Goal: Information Seeking & Learning: Learn about a topic

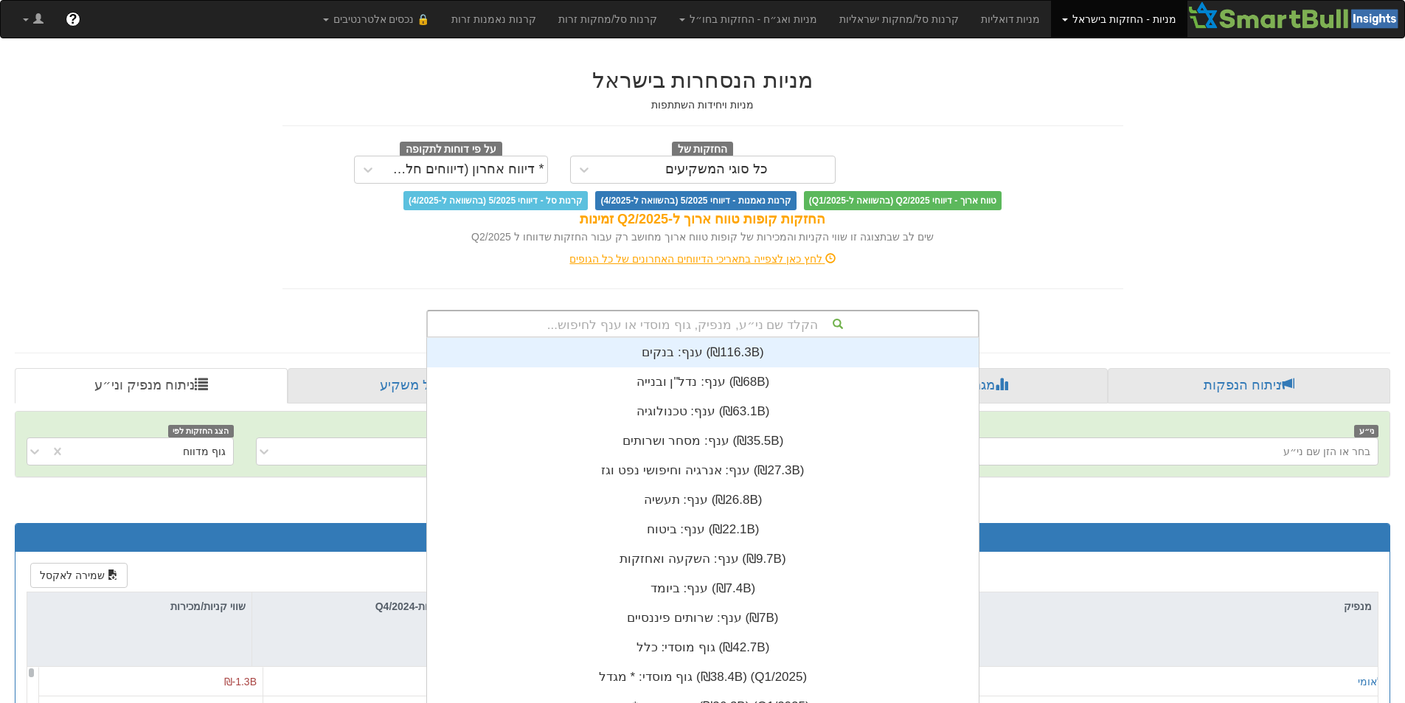
scroll to position [3, 0]
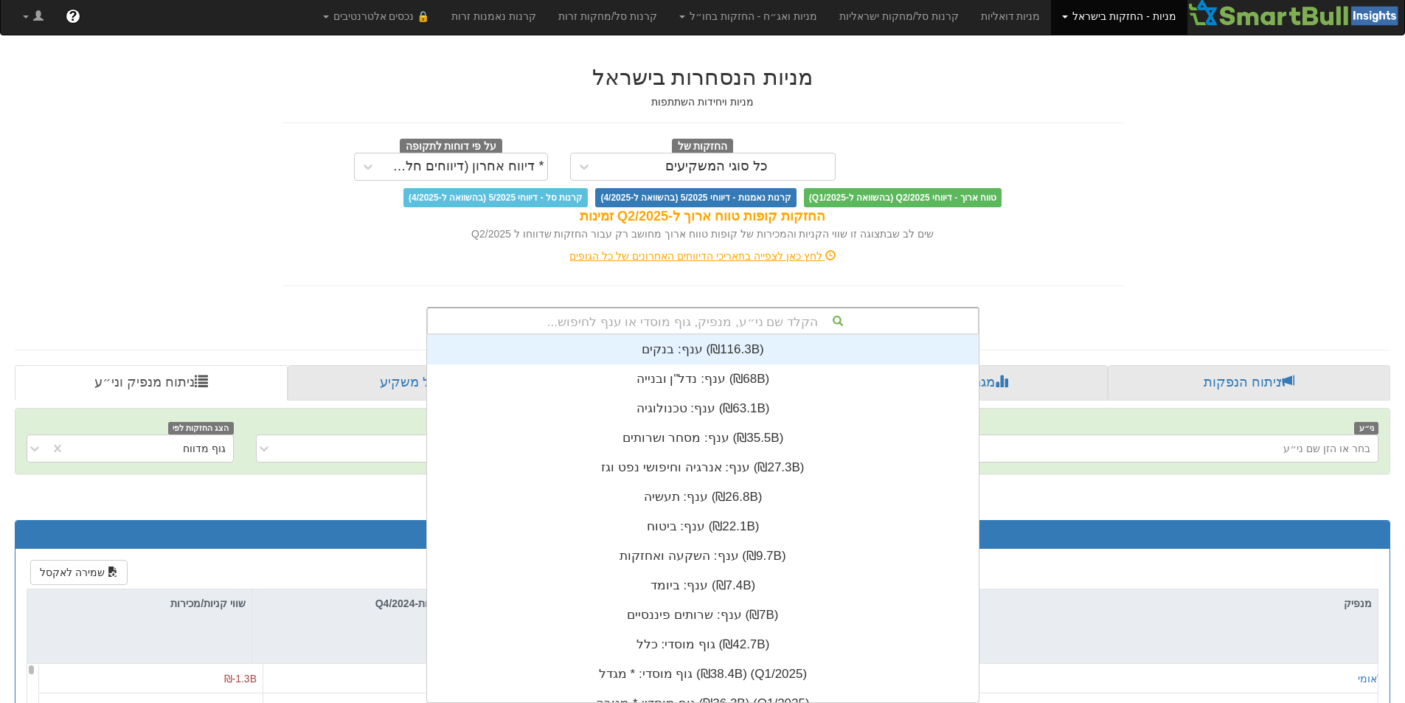
click at [771, 325] on div "הקלד שם ני״ע, מנפיק, גוף מוסדי או ענף לחיפוש..." at bounding box center [703, 320] width 550 height 25
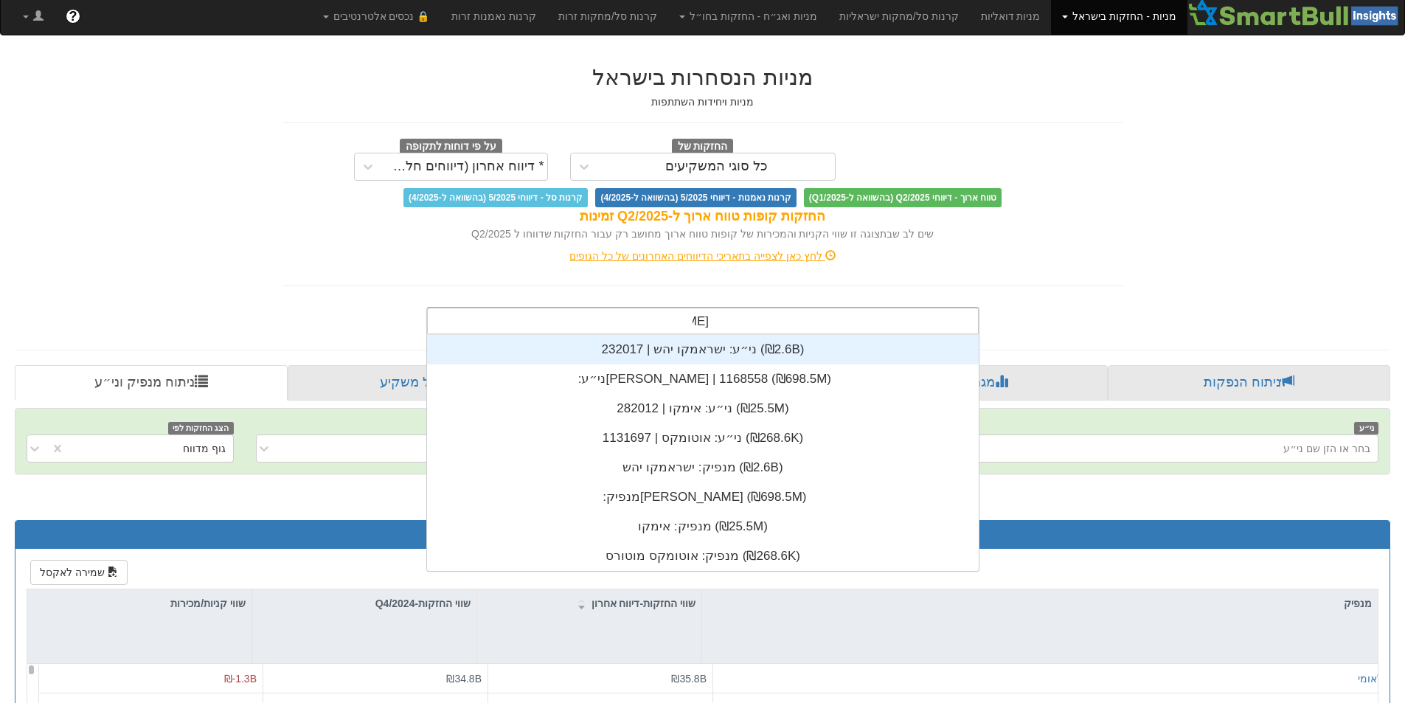
type input "[PERSON_NAME]"
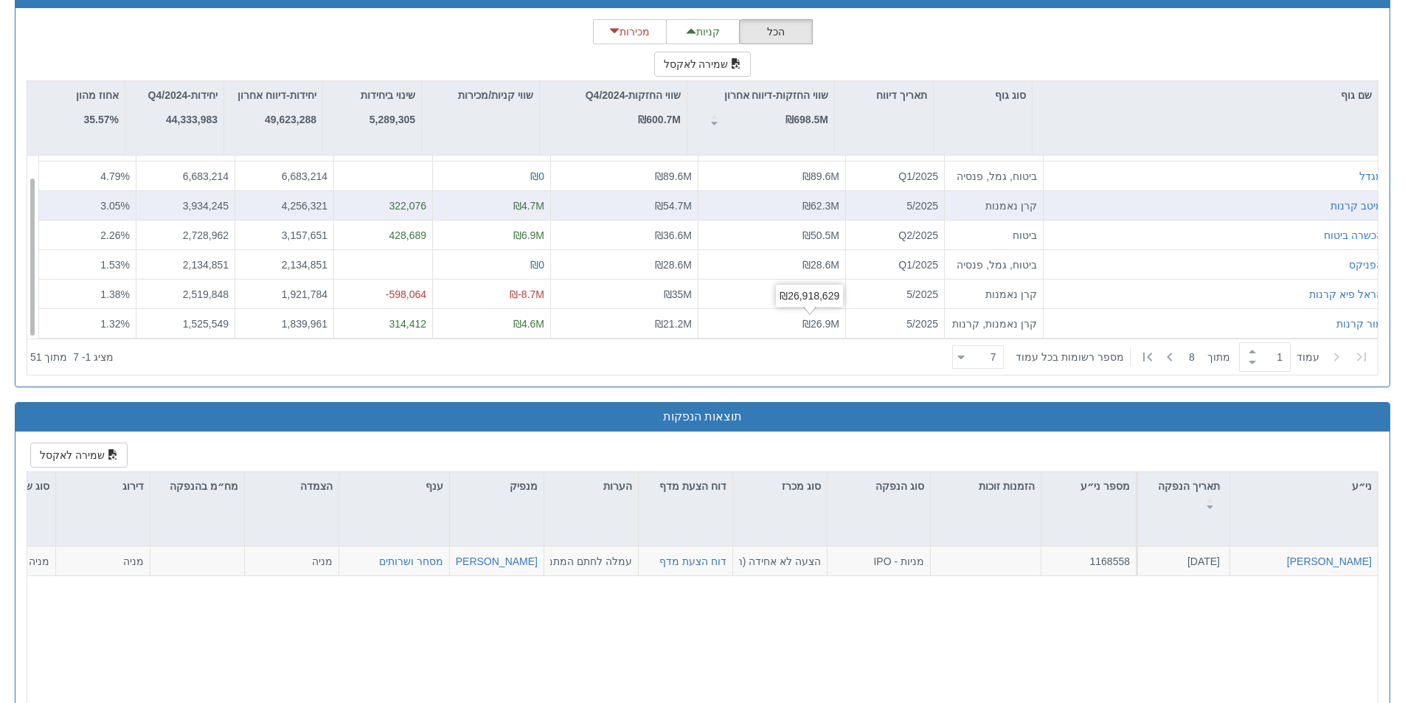
scroll to position [1254, 0]
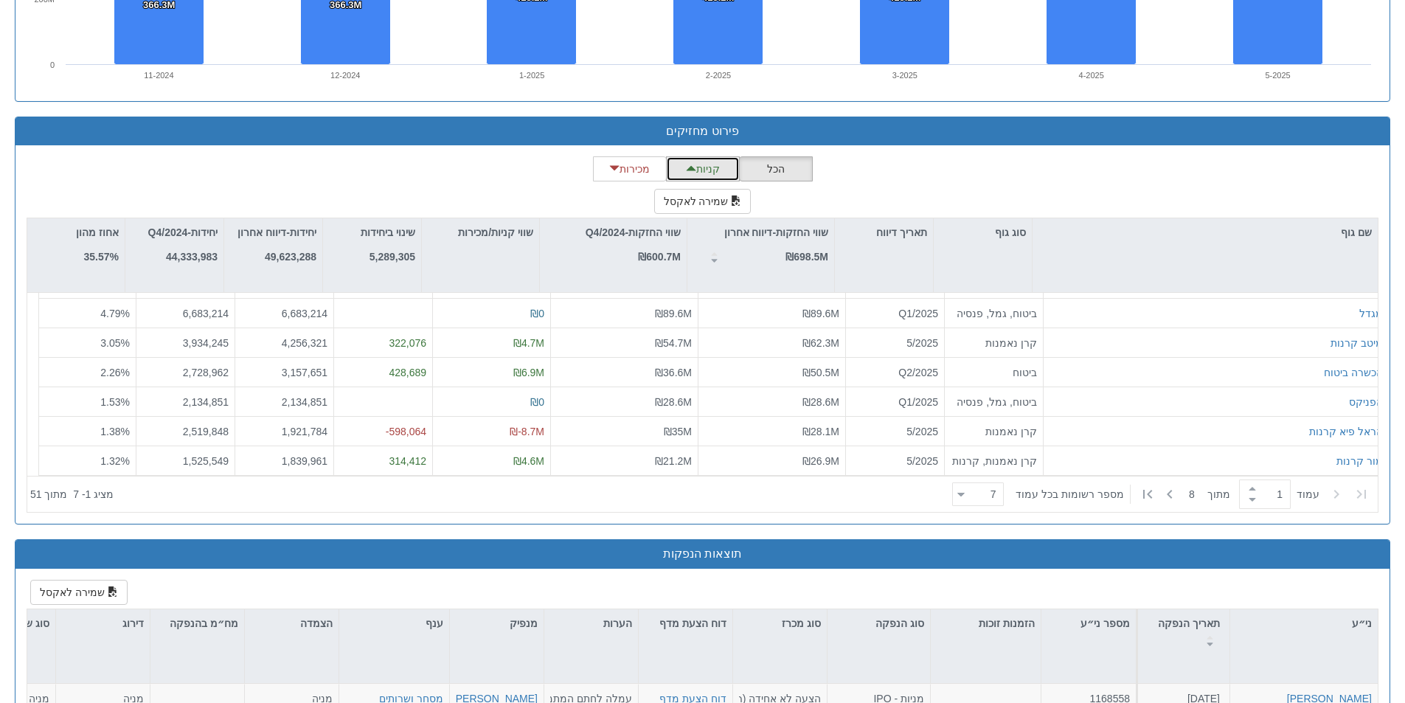
click at [705, 162] on button "קניות" at bounding box center [703, 168] width 74 height 25
click at [1172, 491] on icon at bounding box center [1170, 494] width 18 height 18
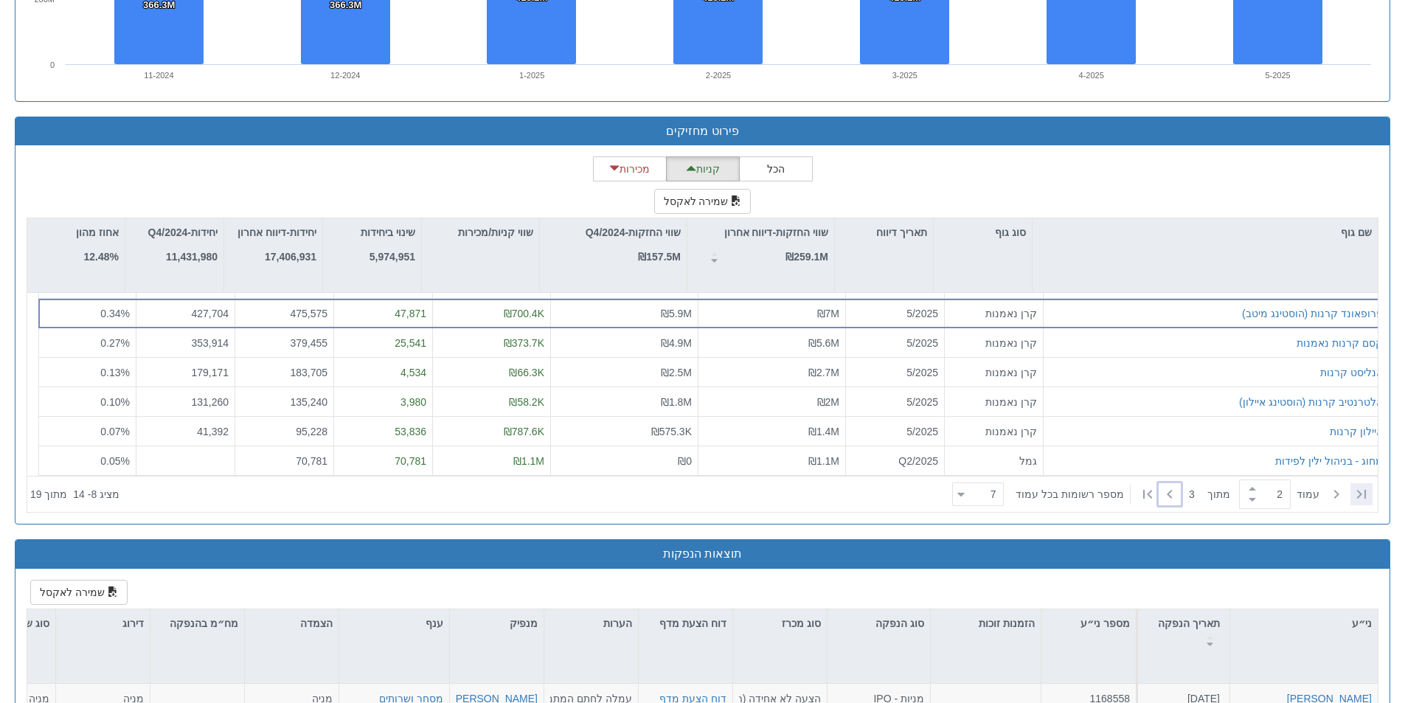
click at [1357, 497] on icon at bounding box center [1362, 494] width 18 height 18
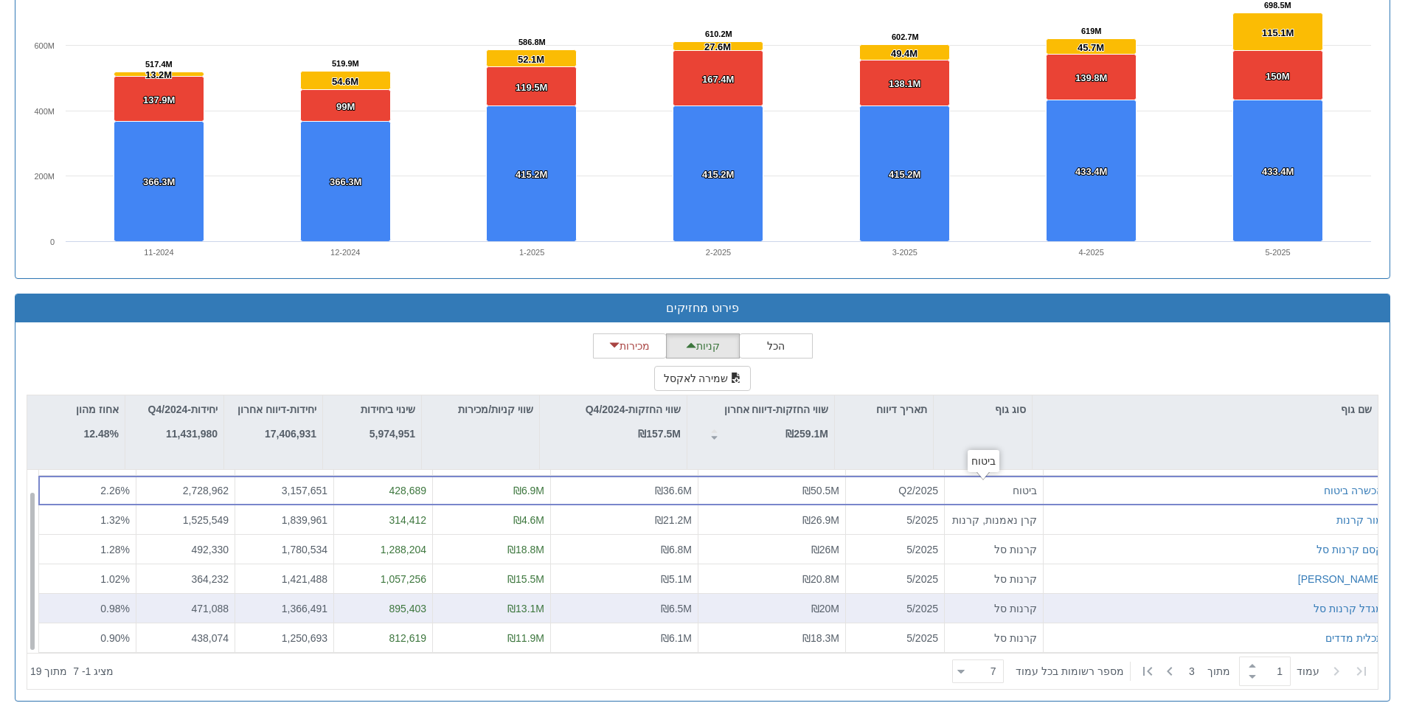
scroll to position [1411, 0]
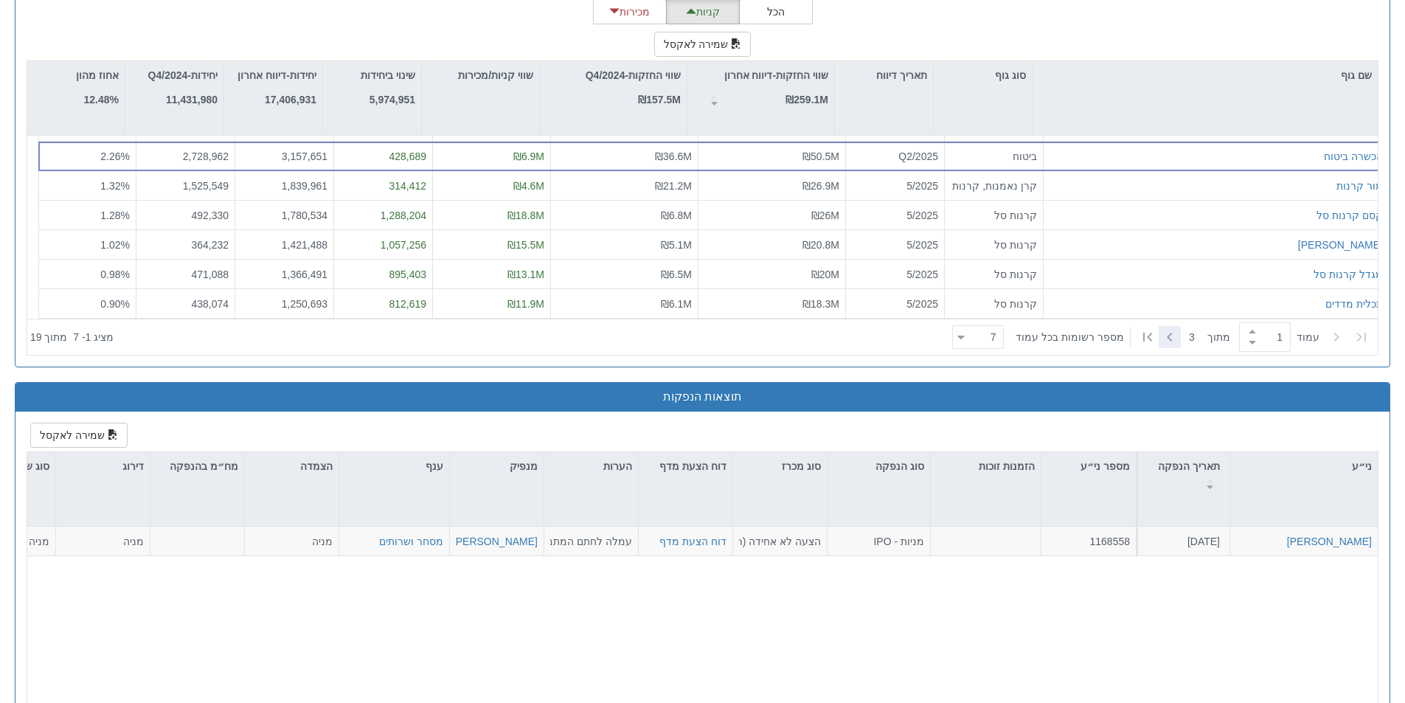
click at [1166, 342] on icon at bounding box center [1170, 337] width 18 height 18
type input "2"
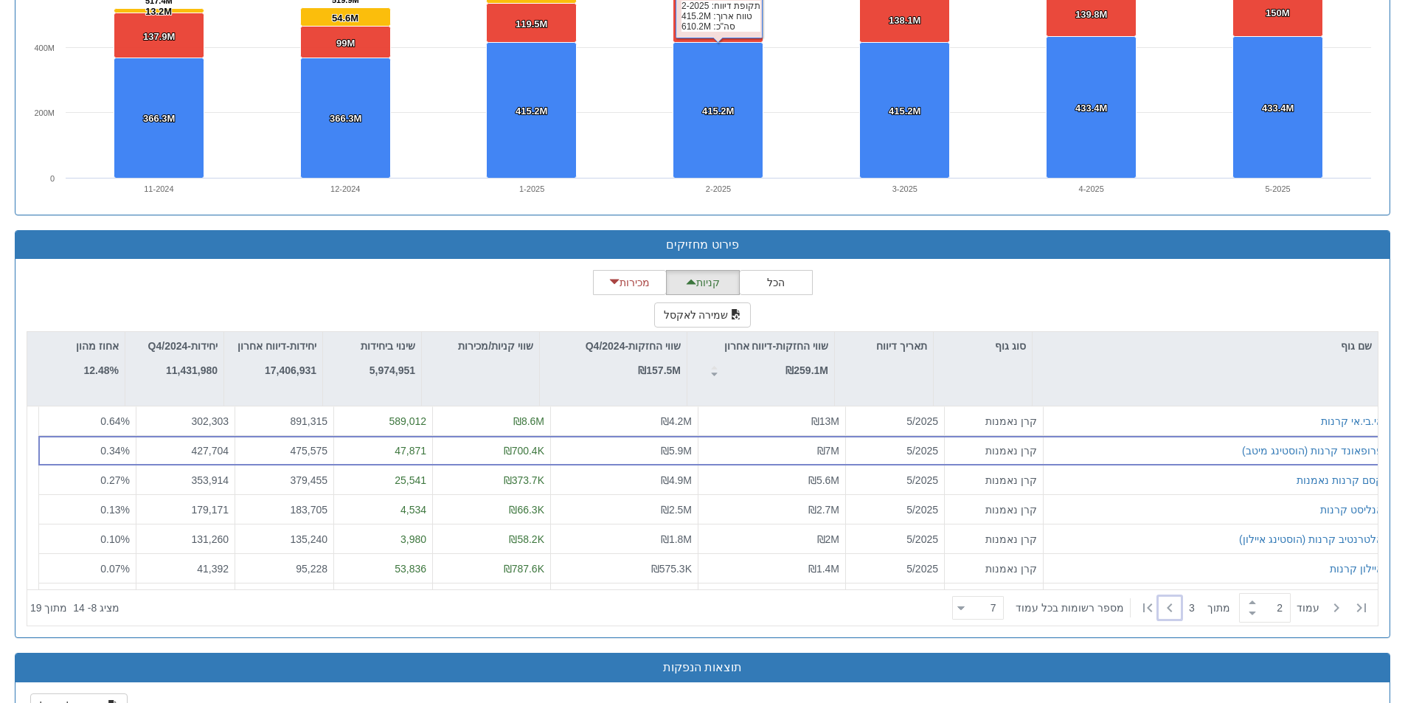
scroll to position [1264, 0]
